Goal: Find specific page/section: Find specific page/section

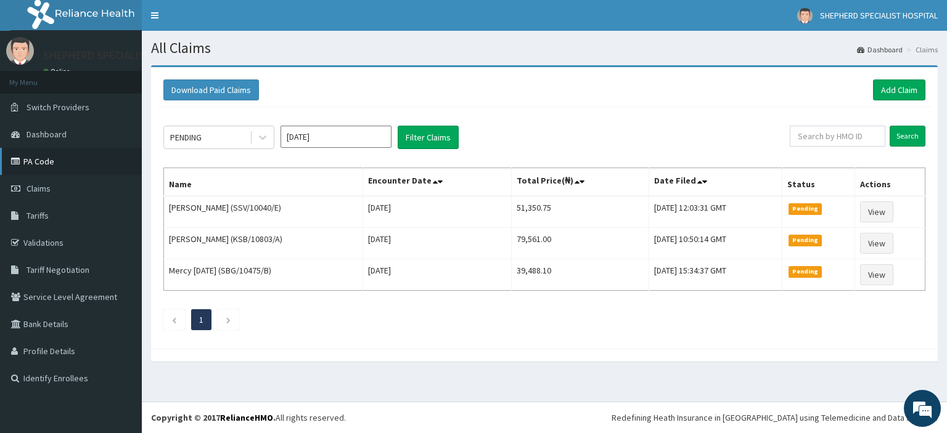
click at [30, 163] on link "PA Code" at bounding box center [71, 161] width 142 height 27
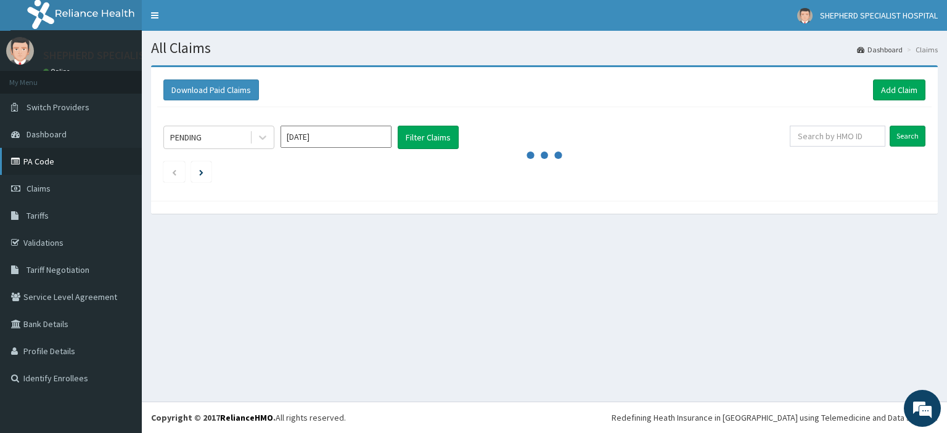
click at [33, 156] on link "PA Code" at bounding box center [71, 161] width 142 height 27
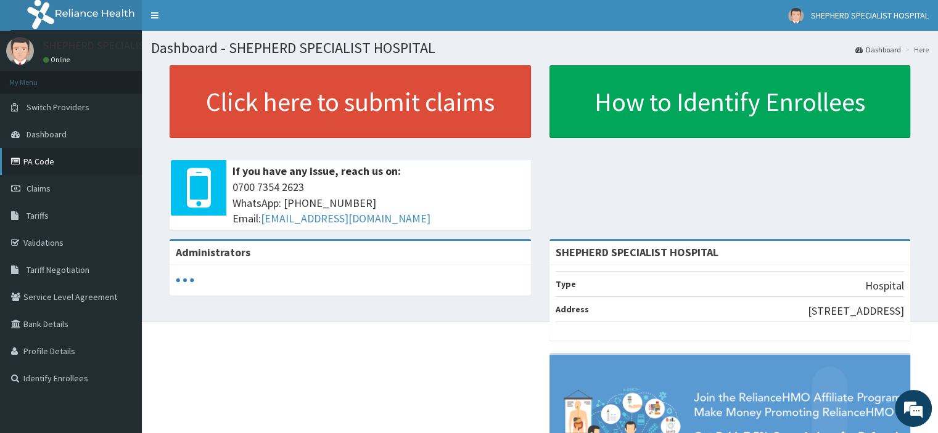
click at [40, 165] on link "PA Code" at bounding box center [71, 161] width 142 height 27
